Goal: Entertainment & Leisure: Consume media (video, audio)

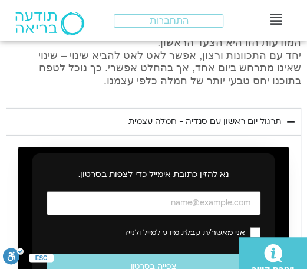
scroll to position [1650, 0]
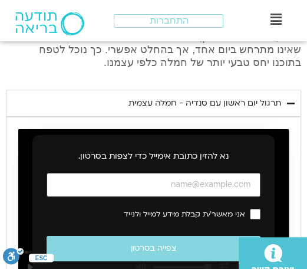
click at [237, 173] on input "כתובת אימייל" at bounding box center [154, 185] width 214 height 24
type input "[EMAIL_ADDRESS][DOMAIN_NAME]"
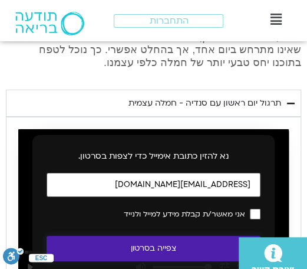
click at [206, 236] on button "צפייה בסרטון" at bounding box center [154, 248] width 214 height 25
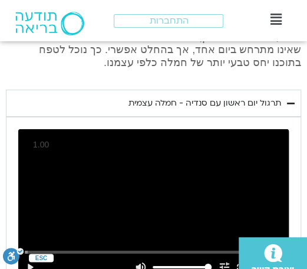
click at [29, 228] on div ".st0{fill:#FFFFFF;} יצירת קשר .st0{fill:#FFFFFF;} יצירת קשר" at bounding box center [153, 248] width 307 height 41
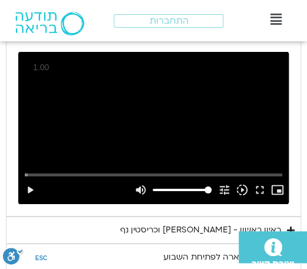
scroll to position [1709, 0]
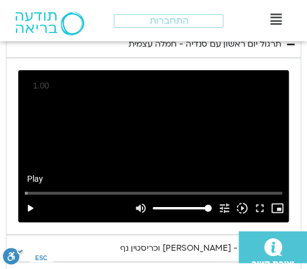
click at [29, 194] on button "play_arrow" at bounding box center [30, 208] width 18 height 28
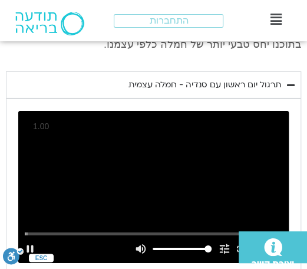
scroll to position [1650, 0]
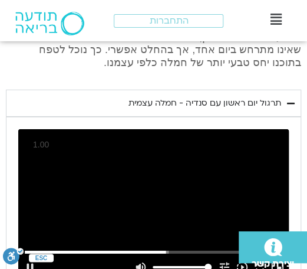
click at [238, 152] on div "Skip Ad 1:02 pause volume_up Mute tune Resolution Auto 240p slow_motion_video P…" at bounding box center [153, 205] width 271 height 152
click at [240, 157] on div "Skip Ad 1:02 play_arrow volume_up Mute tune Resolution Auto 240p slow_motion_vi…" at bounding box center [153, 205] width 271 height 152
click at [156, 186] on div "Skip Ad 7:59 pause volume_up Mute tune Resolution Auto 240p slow_motion_video P…" at bounding box center [153, 205] width 271 height 152
click at [144, 248] on input "Seek" at bounding box center [154, 251] width 258 height 7
click at [26, 231] on div ".st0{fill:#FFFFFF;} יצירת קשר" at bounding box center [152, 247] width 310 height 32
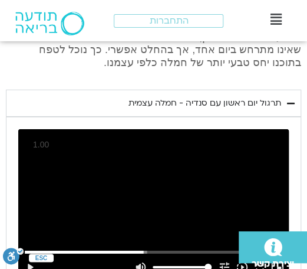
click at [27, 231] on div ".st0{fill:#FFFFFF;} יצירת קשר" at bounding box center [152, 247] width 310 height 32
click at [193, 172] on div "Skip Ad 5:35 play_arrow volume_up Mute tune Resolution Auto 240p slow_motion_vi…" at bounding box center [153, 205] width 271 height 152
type input "992.52"
